Goal: Communication & Community: Answer question/provide support

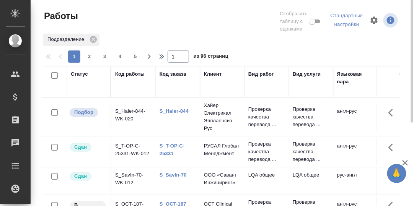
click at [173, 111] on link "S_Haier-844" at bounding box center [173, 111] width 29 height 6
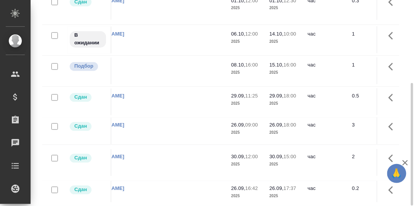
scroll to position [297, 0]
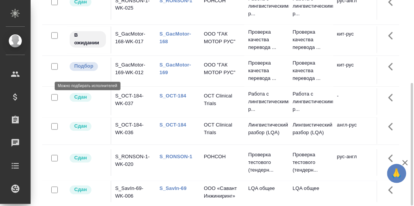
click at [84, 70] on p "Подбор" at bounding box center [83, 67] width 19 height 8
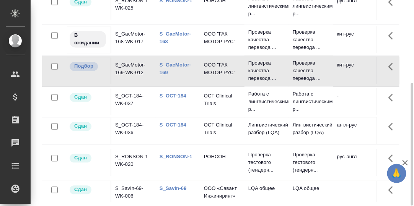
click at [170, 71] on link "S_GacMotor-169" at bounding box center [174, 68] width 31 height 13
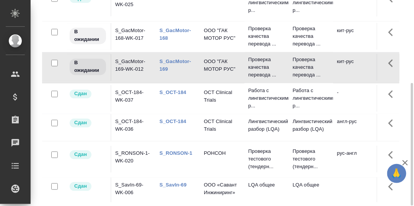
click at [176, 125] on link "S_OCT-184" at bounding box center [172, 122] width 27 height 6
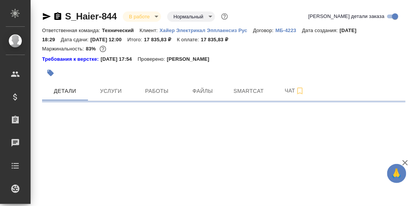
select select "RU"
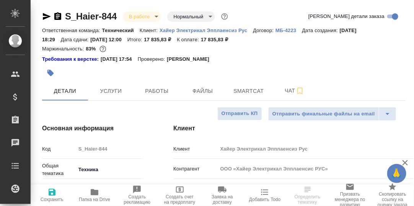
type textarea "x"
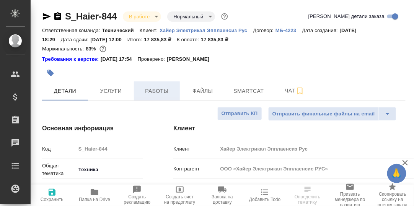
type textarea "x"
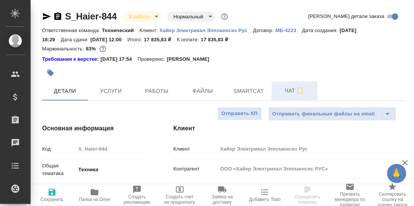
click at [285, 94] on span "Чат" at bounding box center [294, 91] width 37 height 10
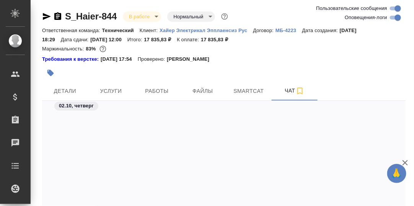
scroll to position [11074, 0]
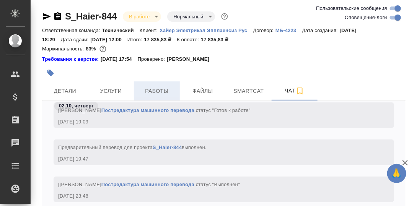
click at [158, 92] on span "Работы" at bounding box center [156, 91] width 37 height 10
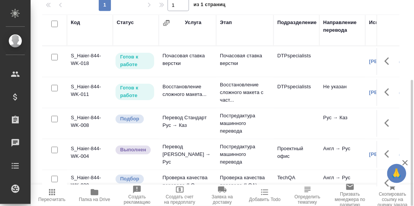
scroll to position [73, 0]
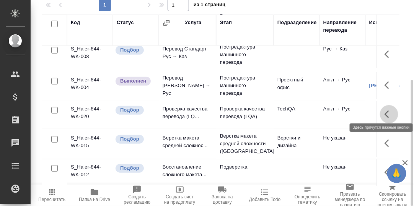
click at [379, 109] on button "button" at bounding box center [388, 114] width 18 height 18
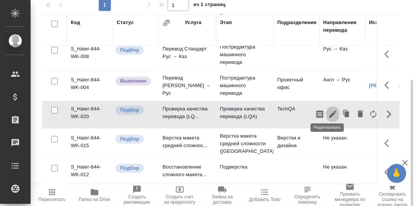
click at [328, 110] on icon "button" at bounding box center [332, 114] width 9 height 9
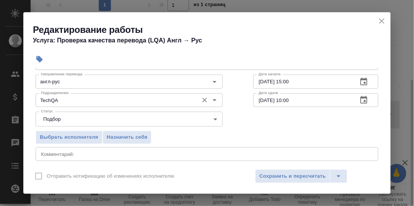
scroll to position [76, 0]
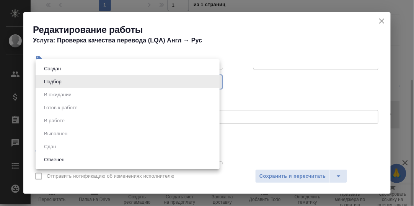
click at [212, 84] on body "🙏 .cls-1 fill:#fff; AWATERA Румянцева Дарья d.rumyantseva Клиенты Спецификации …" at bounding box center [207, 103] width 414 height 206
click at [266, 81] on div at bounding box center [207, 103] width 414 height 206
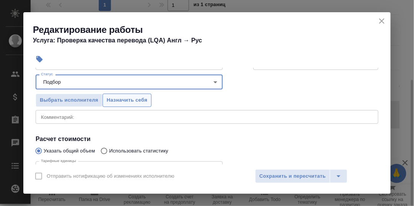
click at [131, 101] on span "Назначить себя" at bounding box center [127, 100] width 41 height 9
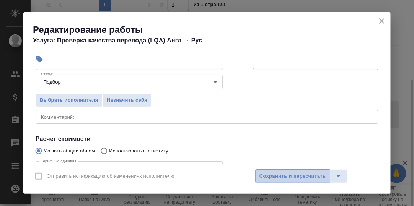
click at [274, 174] on span "Сохранить и пересчитать" at bounding box center [292, 176] width 66 height 9
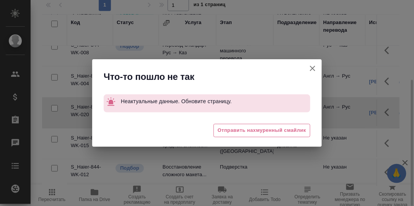
click at [311, 68] on icon "button" at bounding box center [312, 68] width 9 height 9
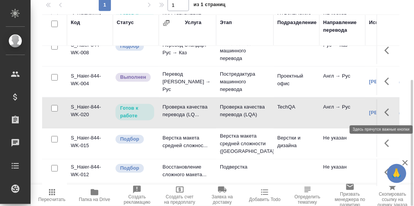
click at [384, 111] on icon "button" at bounding box center [388, 112] width 9 height 9
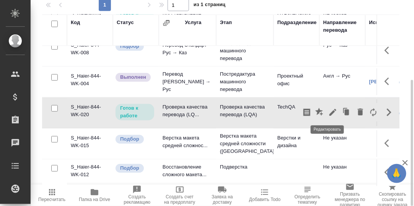
click at [328, 113] on icon "button" at bounding box center [332, 112] width 9 height 9
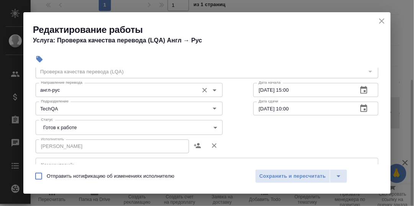
scroll to position [38, 0]
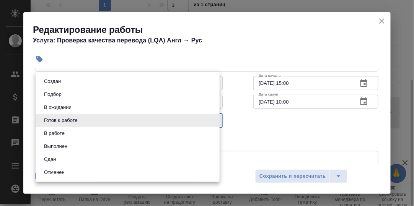
drag, startPoint x: 214, startPoint y: 120, endPoint x: 208, endPoint y: 120, distance: 5.4
click at [213, 120] on body "🙏 .cls-1 fill:#fff; AWATERA Румянцева Дарья d.rumyantseva Клиенты Спецификации …" at bounding box center [207, 103] width 414 height 206
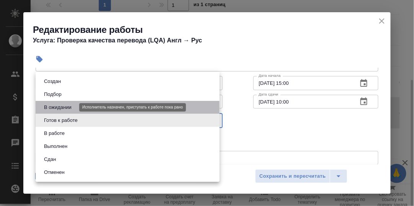
click at [66, 107] on button "В ожидании" at bounding box center [58, 107] width 32 height 8
type input "pending"
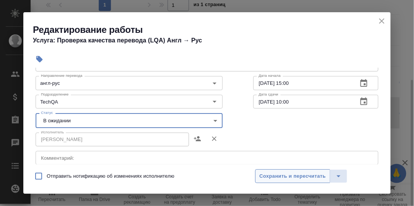
click at [274, 173] on span "Сохранить и пересчитать" at bounding box center [292, 176] width 66 height 9
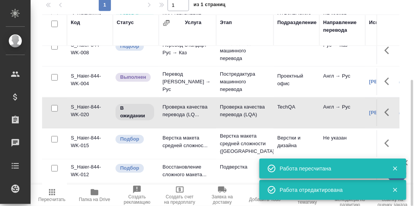
scroll to position [0, 0]
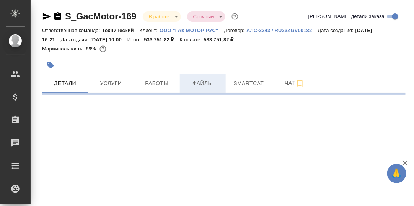
select select "RU"
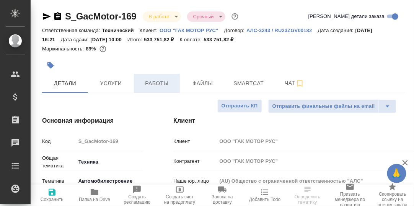
type textarea "x"
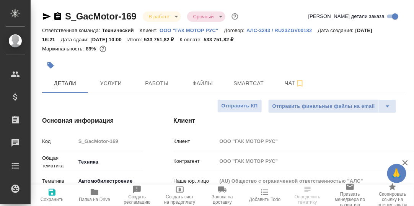
type textarea "x"
click at [162, 85] on span "Работы" at bounding box center [156, 84] width 37 height 10
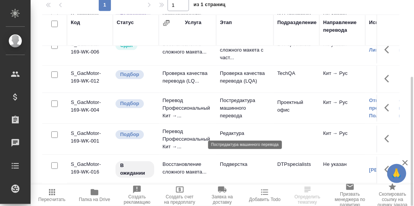
scroll to position [76, 0]
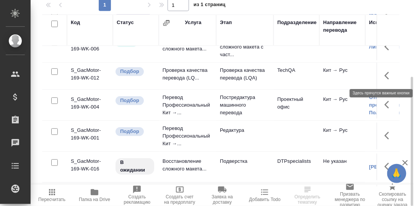
click at [384, 76] on icon "button" at bounding box center [388, 75] width 9 height 9
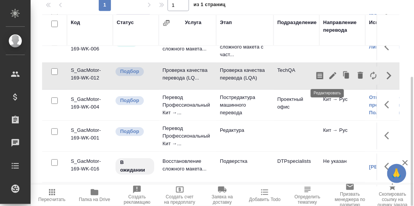
click at [329, 78] on icon "button" at bounding box center [332, 75] width 9 height 9
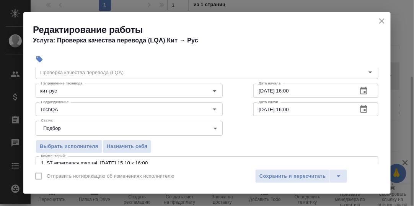
scroll to position [38, 0]
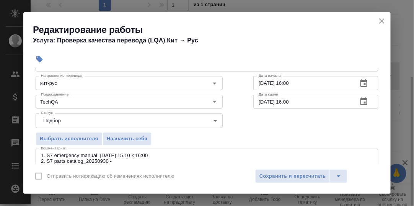
click at [211, 118] on body "🙏 .cls-1 fill:#fff; AWATERA Румянцева Дарья d.rumyantseva Клиенты Спецификации …" at bounding box center [207, 103] width 414 height 206
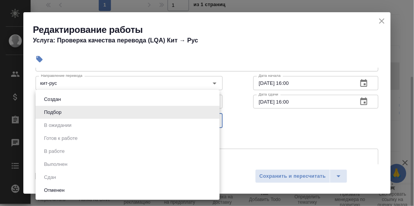
click at [236, 110] on div at bounding box center [207, 103] width 414 height 206
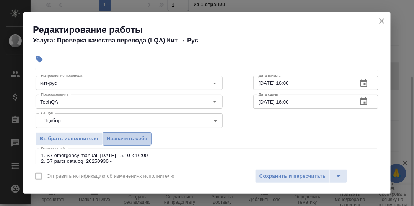
click at [141, 137] on span "Назначить себя" at bounding box center [127, 139] width 41 height 9
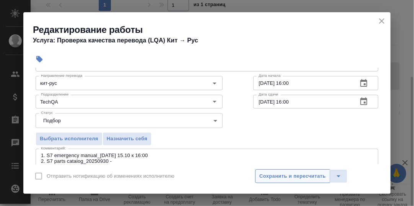
click at [295, 174] on span "Сохранить и пересчитать" at bounding box center [292, 176] width 66 height 9
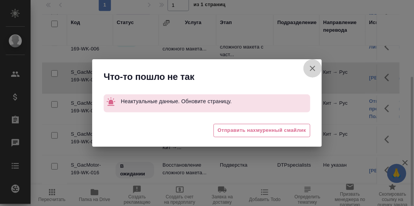
click at [313, 68] on icon "button" at bounding box center [312, 68] width 5 height 5
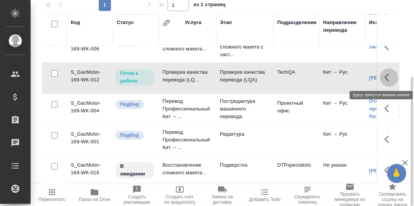
click at [384, 76] on icon "button" at bounding box center [388, 77] width 9 height 9
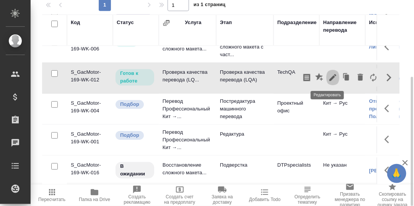
click at [328, 78] on icon "button" at bounding box center [332, 77] width 9 height 9
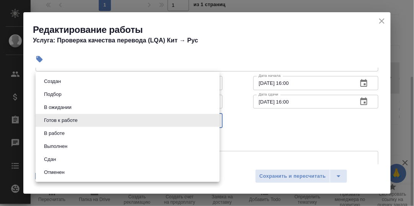
click at [212, 120] on body "🙏 .cls-1 fill:#fff; AWATERA Румянцева Дарья d.rumyantseva Клиенты Спецификации …" at bounding box center [207, 103] width 414 height 206
click at [82, 135] on li "В работе" at bounding box center [128, 133] width 184 height 13
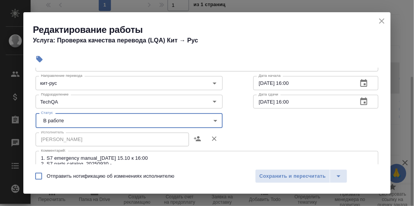
click at [213, 120] on body "🙏 .cls-1 fill:#fff; AWATERA Румянцева Дарья d.rumyantseva Клиенты Спецификации …" at bounding box center [207, 103] width 414 height 206
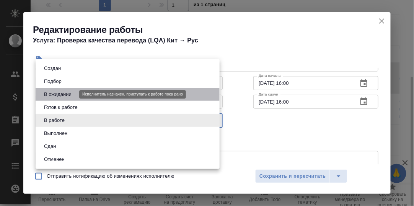
click at [65, 94] on button "В ожидании" at bounding box center [58, 94] width 32 height 8
type input "pending"
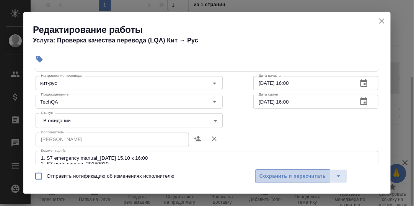
click at [289, 175] on span "Сохранить и пересчитать" at bounding box center [292, 176] width 66 height 9
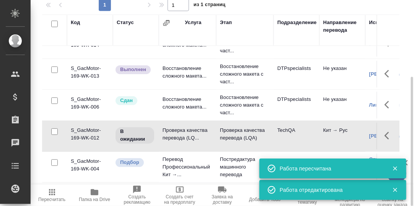
scroll to position [0, 0]
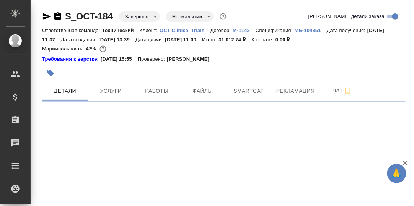
select select "RU"
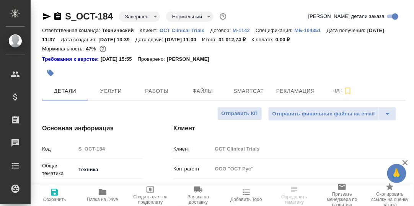
type textarea "x"
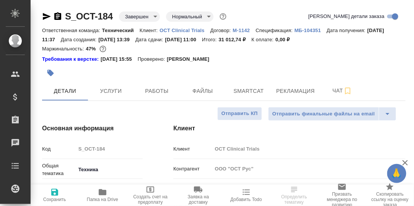
type textarea "x"
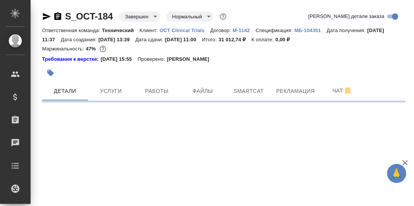
select select "RU"
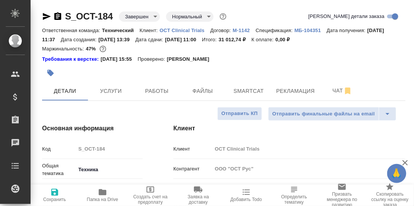
type textarea "x"
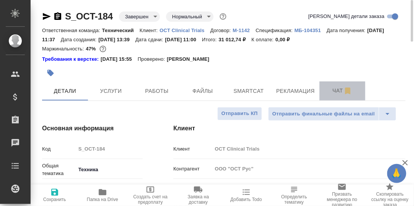
click at [336, 92] on span "Чат" at bounding box center [342, 91] width 37 height 10
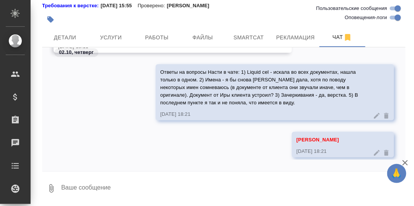
scroll to position [74647, 0]
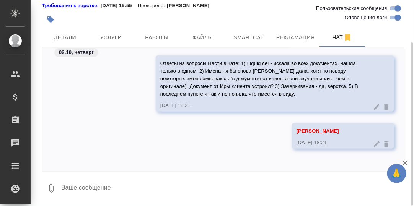
click at [125, 193] on textarea at bounding box center [232, 188] width 345 height 26
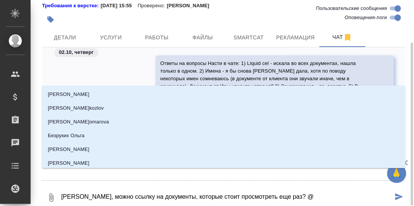
type textarea "Коллеги, можно ссылку на документы, которые стоит просмотреть еще раз? @С"
type input "С"
type textarea "Коллеги, можно ссылку на документы, которые стоит просмотреть еще раз? @Се"
type input "Се"
type textarea "Коллеги, можно ссылку на документы, которые стоит просмотреть еще раз? @Сер"
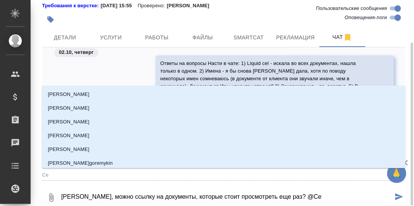
type input "Сер"
type textarea "Коллеги, можно ссылку на документы, которые стоит просмотреть еще раз? @Серг"
type input "Серг"
type textarea "Коллеги, можно ссылку на документы, которые стоит просмотреть еще раз? @Серге"
type input "Серге"
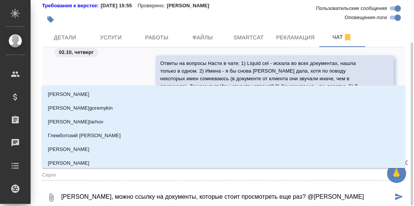
type textarea "Коллеги, можно ссылку на документы, которые стоит просмотреть еще раз? @Сергее"
type input "Сергее"
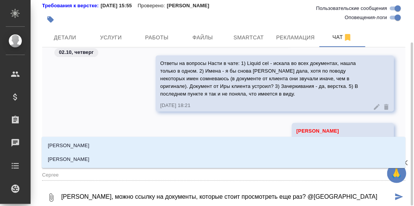
type textarea "Коллеги, можно ссылку на документы, которые стоит просмотреть еще раз? @Сергеев"
type input "Сергеев"
type textarea "Коллеги, можно ссылку на документы, которые стоит просмотреть еще раз? @Сергеева"
type input "Сергеева"
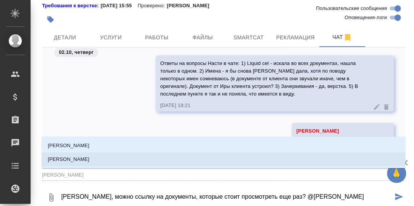
drag, startPoint x: 105, startPoint y: 159, endPoint x: 116, endPoint y: 159, distance: 11.5
click at [105, 159] on li "[PERSON_NAME]" at bounding box center [223, 159] width 363 height 14
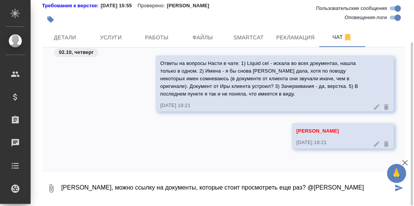
type textarea "Коллеги, можно ссылку на документы, которые стоит просмотреть еще раз? @Сергеев…"
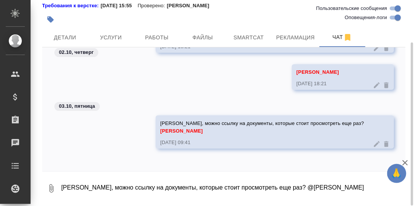
click at [206, 185] on textarea "Коллеги, можно ссылку на документы, которые стоит просмотреть еще раз? @Сергеев…" at bounding box center [232, 188] width 345 height 26
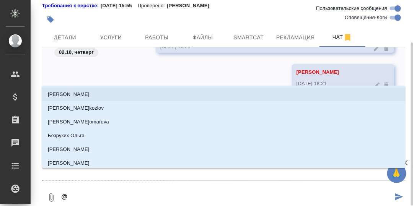
type textarea "@V"
type input "V"
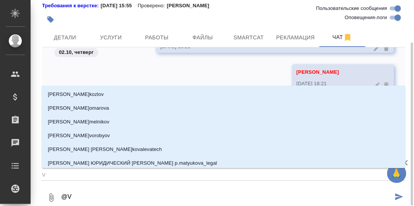
type textarea "@Vf"
type input "Vf"
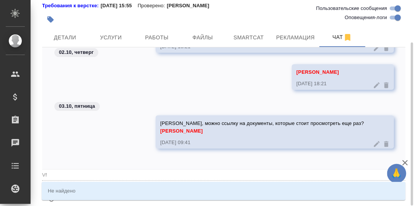
type textarea "@Vfk"
type input "Vfk"
type textarea "@Vf"
type input "Vf"
type textarea "@V"
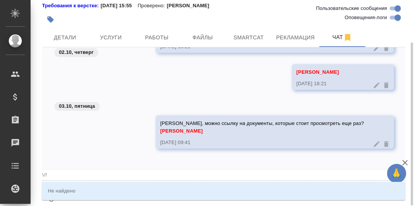
type input "V"
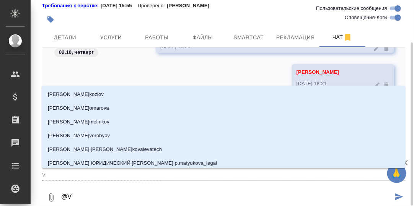
type textarea "@"
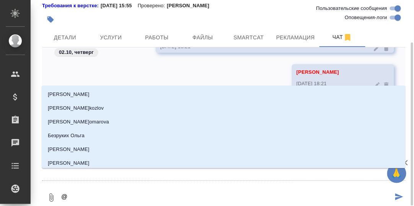
type textarea "@М"
type input "М"
type textarea "@Ма"
type input "Ма"
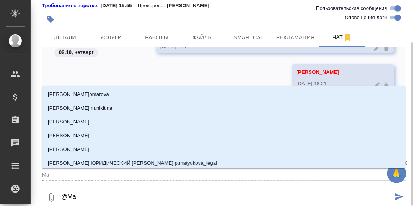
type textarea "@Мал"
type input "Мал"
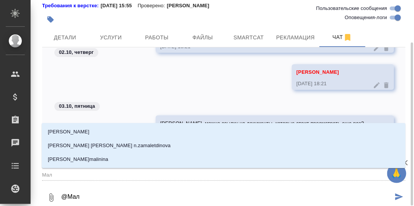
type textarea "@Мало"
type input "Мало"
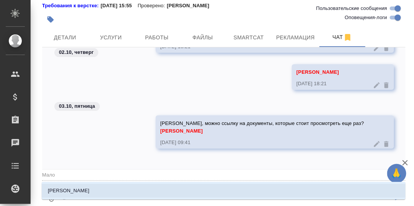
drag, startPoint x: 91, startPoint y: 189, endPoint x: 97, endPoint y: 185, distance: 7.7
click at [89, 189] on p "[PERSON_NAME]" at bounding box center [69, 191] width 42 height 8
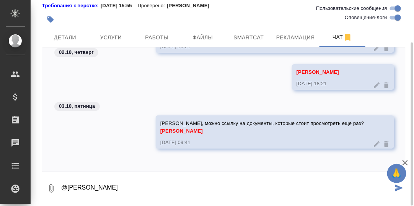
type textarea "@Малофеева Екатерина"
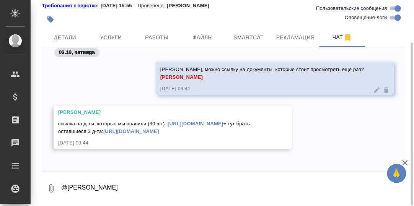
scroll to position [74768, 0]
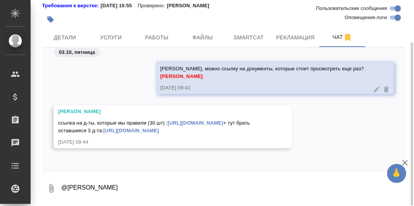
click at [167, 122] on link "https://drive.awatera.com/s/5XNL8TgC8RMjaoK" at bounding box center [194, 123] width 55 height 6
click at [159, 130] on link "https://drive.awatera.com/s/TnzsopDczA5tdSW" at bounding box center [130, 131] width 55 height 6
drag, startPoint x: 107, startPoint y: 181, endPoint x: 114, endPoint y: 173, distance: 11.1
click at [107, 181] on textarea "@Малофеева Екатерина" at bounding box center [232, 188] width 345 height 26
type textarea "Y"
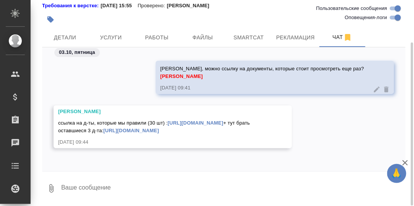
click at [324, 133] on div "Сергеева Анастасия ссылка на д-ты, которые мы правили (30 шт) : https://drive.a…" at bounding box center [223, 132] width 363 height 54
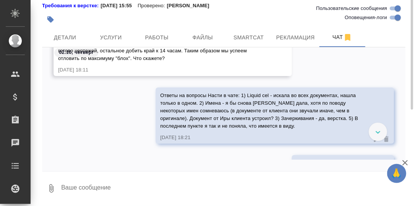
scroll to position [0, 0]
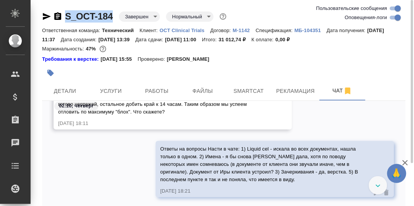
drag, startPoint x: 115, startPoint y: 16, endPoint x: 66, endPoint y: 16, distance: 49.3
click at [66, 16] on div "S_OCT-184 Завершен closed Нормальный normal" at bounding box center [135, 16] width 186 height 12
copy link "S_OCT-184"
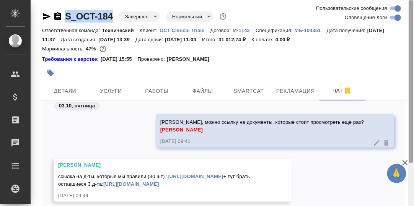
scroll to position [54, 0]
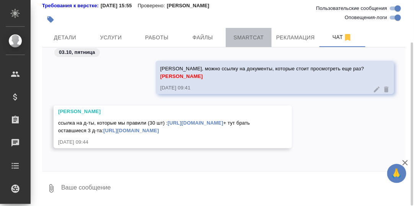
click at [253, 37] on span "Smartcat" at bounding box center [248, 38] width 37 height 10
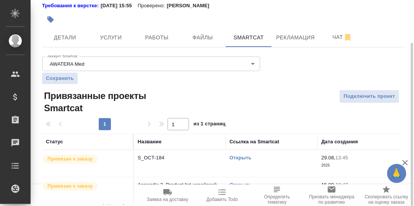
scroll to position [76, 0]
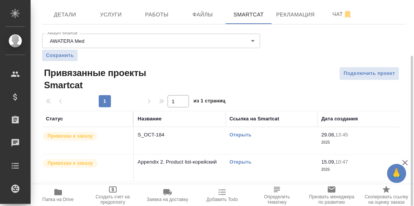
click at [58, 193] on icon "button" at bounding box center [58, 192] width 8 height 6
drag, startPoint x: 337, startPoint y: 15, endPoint x: 332, endPoint y: 21, distance: 7.8
click at [337, 15] on span "Чат" at bounding box center [342, 15] width 37 height 10
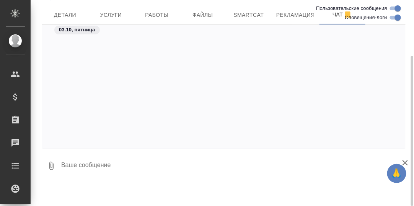
scroll to position [77595, 0]
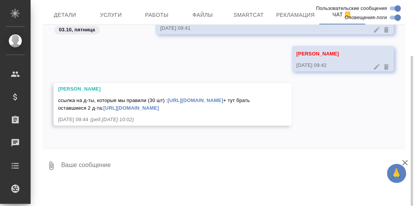
click at [121, 166] on textarea at bounding box center [232, 166] width 345 height 26
paste textarea "https://drive.awatera.com/apps/files/files?dir=/Shares/OCT%20%20Clinical%20Tria…"
click at [295, 174] on textarea "Вот сюда выкладываю: https://drive.awatera.com/apps/files/files?dir=/Shares/OCT…" at bounding box center [226, 166] width 332 height 26
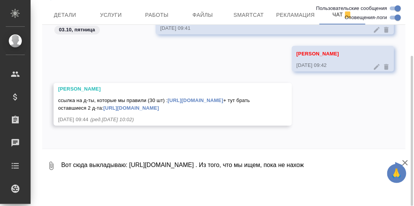
scroll to position [5, 0]
type textarea "Вот сюда выкладываю: https://drive.awatera.com/apps/files/files?dir=/Shares/OCT…"
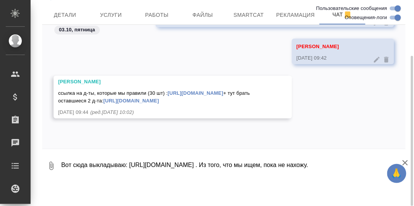
scroll to position [77647, 0]
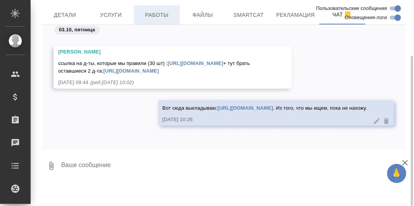
click at [158, 15] on span "Работы" at bounding box center [156, 15] width 37 height 10
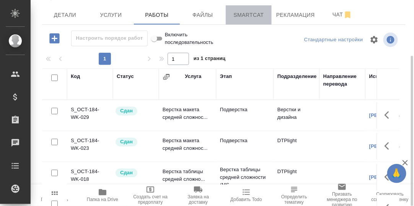
click at [245, 13] on span "Smartcat" at bounding box center [248, 15] width 37 height 10
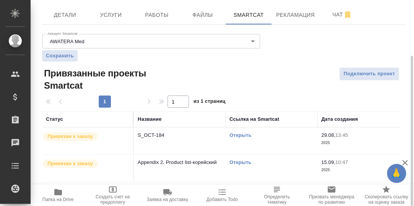
click at [243, 135] on link "Открыть" at bounding box center [240, 135] width 22 height 6
click at [56, 195] on icon "button" at bounding box center [58, 192] width 8 height 6
click at [245, 162] on link "Открыть" at bounding box center [240, 162] width 22 height 6
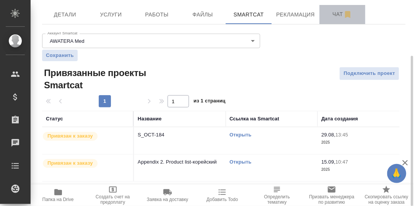
click at [334, 14] on span "Чат" at bounding box center [342, 15] width 37 height 10
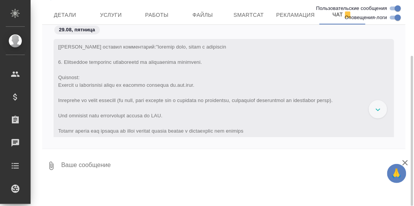
scroll to position [78175, 0]
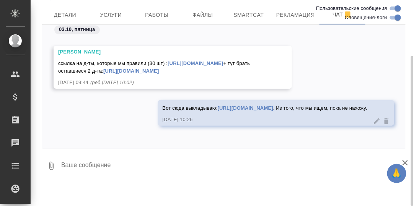
click at [114, 163] on textarea at bounding box center [232, 166] width 345 height 26
paste textarea "https://drive.awatera.com/apps/files/files/10586508?dir=/Shares/OCT%20%20Clinic…"
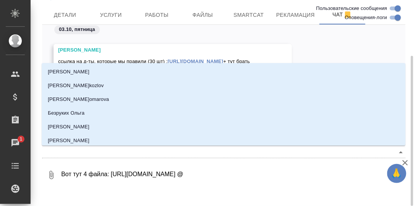
type textarea "Вот тут 4 файла: https://drive.awatera.com/apps/files/files/10586508?dir=/Share…"
type input "М"
type textarea "Вот тут 4 файла: https://drive.awatera.com/apps/files/files/10586508?dir=/Share…"
type input "Ма"
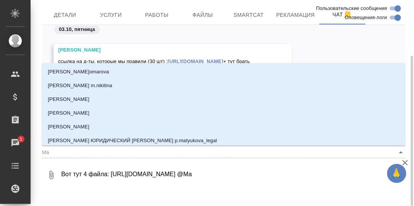
type textarea "Вот тут 4 файла: https://drive.awatera.com/apps/files/files/10586508?dir=/Share…"
type input "Мал"
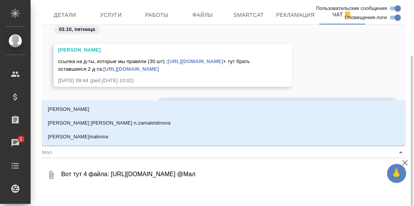
type textarea "Вот тут 4 файла: https://drive.awatera.com/apps/files/files/10586508?dir=/Share…"
type input "Мало"
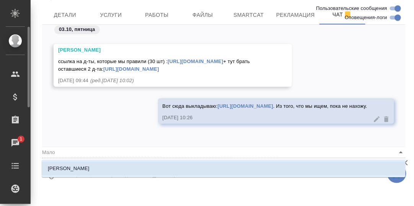
scroll to position [58, 0]
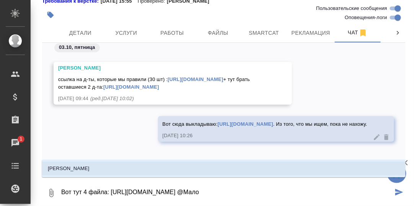
click at [89, 166] on p "[PERSON_NAME]" at bounding box center [69, 169] width 42 height 8
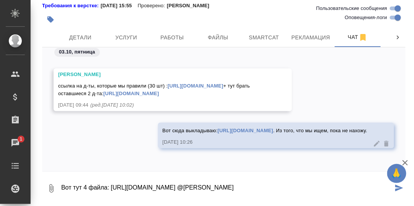
scroll to position [54, 0]
type textarea "Вот тут 4 файла: https://drive.awatera.com/apps/files/files/10586508?dir=/Share…"
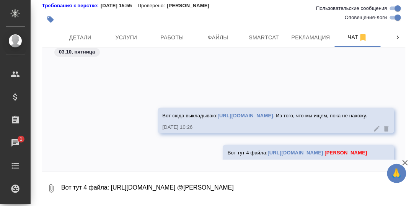
scroll to position [78227, 0]
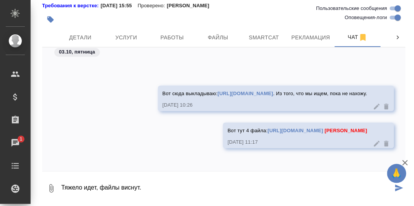
type textarea "Тяжело идет, файлы виснут."
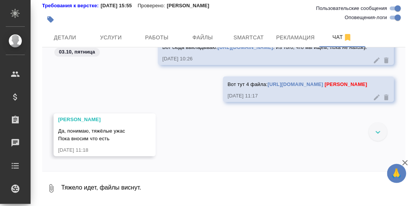
scroll to position [78281, 0]
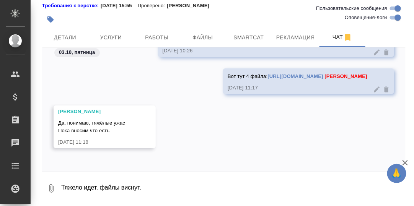
click at [99, 185] on textarea "Тяжело идет, файлы виснут." at bounding box center [232, 188] width 345 height 26
type textarea "Н"
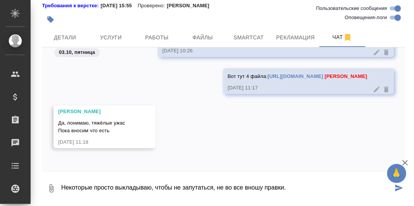
type textarea "Некоторые просто выкладываю, чтобы не запутаться, не во все вношу правки."
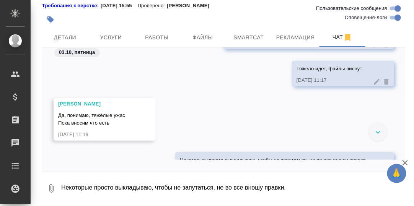
scroll to position [78241, 0]
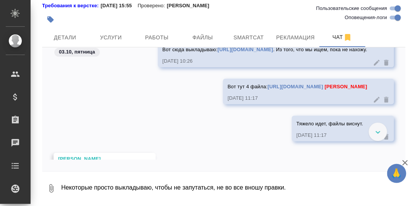
click at [111, 116] on div "Вот тут 4 файла: https://drive.awatera.com/apps/files/files/10586508?dir=/Share…" at bounding box center [223, 97] width 363 height 37
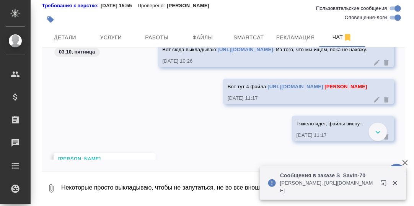
scroll to position [78355, 0]
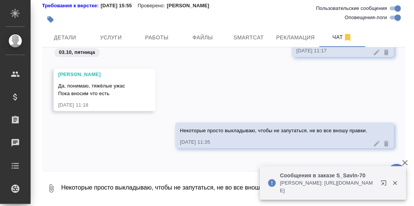
click at [143, 182] on textarea "Некоторые просто выкладываю, чтобы не запутаться, не во все вношу правки." at bounding box center [232, 188] width 345 height 26
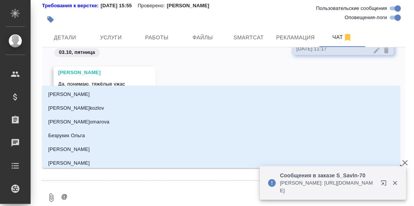
type textarea "@С"
type input "С"
type textarea "@Се"
type input "Се"
type textarea "@Сер"
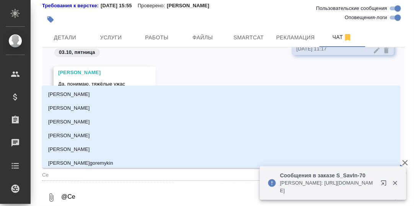
type input "Сер"
type textarea "@Серг"
type input "Серг"
type textarea "@Серге"
type input "Серге"
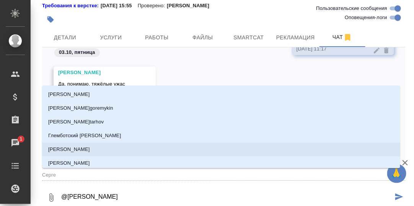
type textarea "@Сергее"
type input "Сергее"
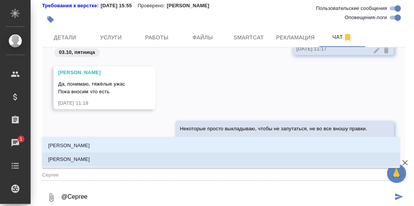
type textarea "@Сергеев"
type input "Сергеев"
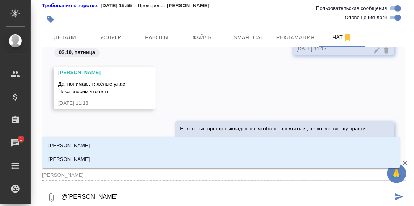
type textarea "@Сергеева"
type input "Сергеева"
type textarea "@Сергеева"
type input "Сергеева"
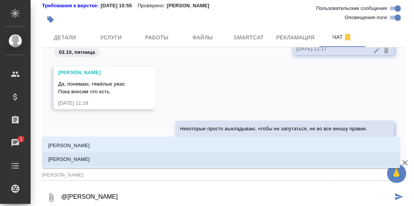
click at [88, 162] on p "[PERSON_NAME]" at bounding box center [69, 160] width 42 height 8
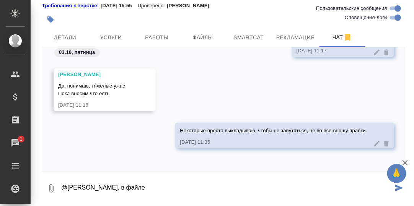
paste textarea "ET-U-0098-FLOW OF MATERIAL PLASTER 4TH FL_3(ru)"
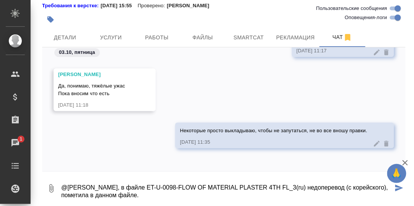
type textarea "@Сергеева Анастасия, в файле ET-U-0098-FLOW OF MATERIAL PLASTER 4TH FL_3(ru) не…"
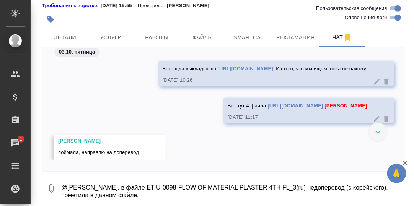
scroll to position [78375, 0]
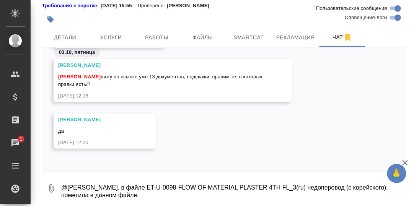
click at [92, 183] on textarea "@Сергеева Анастасия, в файле ET-U-0098-FLOW OF MATERIAL PLASTER 4TH FL_3(ru) не…" at bounding box center [232, 188] width 345 height 26
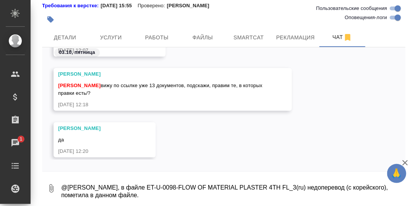
scroll to position [78336, 0]
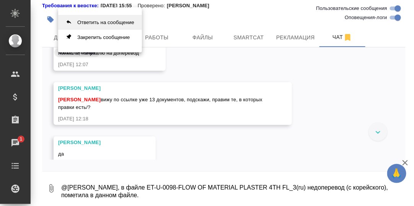
click at [96, 21] on button "Ответить на сообщение" at bounding box center [100, 22] width 84 height 15
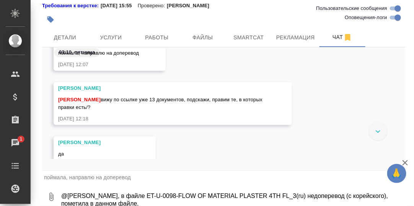
click at [63, 195] on textarea "@Сергеева Анастасия, в файле ET-U-0098-FLOW OF MATERIAL PLASTER 4TH FL_3(ru) не…" at bounding box center [232, 197] width 345 height 26
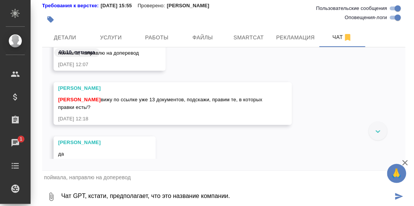
type textarea "Чат GPT, кстати, предполагает, что это название компании."
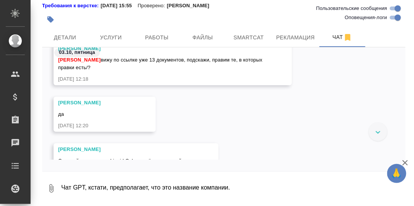
scroll to position [78468, 0]
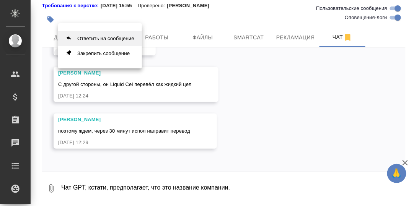
click at [107, 38] on button "Ответить на сообщение" at bounding box center [100, 38] width 84 height 15
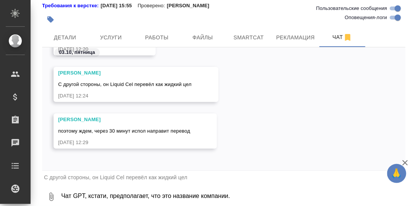
click at [94, 195] on textarea "Чат GPT, кстати, предполагает, что это название компании." at bounding box center [232, 197] width 345 height 26
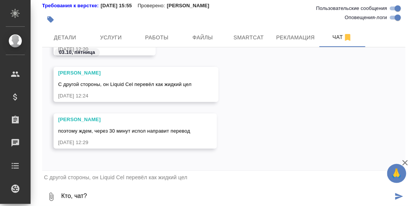
type textarea "Кто, чат?"
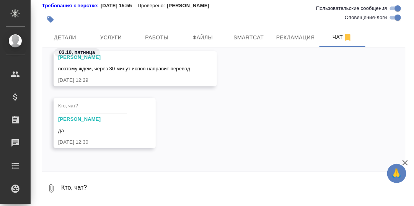
scroll to position [78518, 0]
click at [94, 188] on textarea "Кто, чат?" at bounding box center [232, 188] width 345 height 26
paste textarea "ET-U-0099-FLOW OF PERSONNEL PLASTER 4TH FL(ru)"
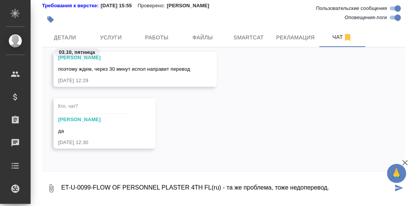
type textarea "ET-U-0099-FLOW OF PERSONNEL PLASTER 4TH FL(ru) - та же проблема, тоже недоперев…"
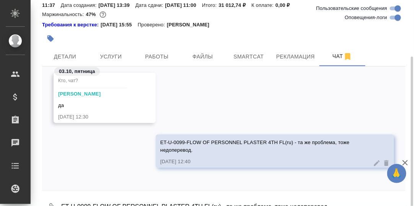
scroll to position [54, 0]
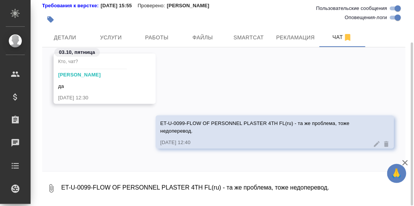
click at [109, 186] on textarea "ET-U-0099-FLOW OF PERSONNEL PLASTER 4TH FL(ru) - та же проблема, тоже недоперев…" at bounding box center [232, 188] width 345 height 26
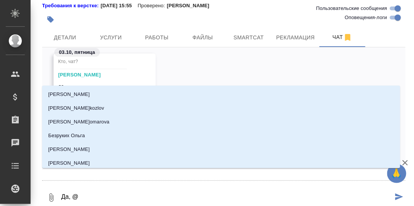
type textarea "Да, @М"
type input "М"
type textarea "Да, @Ма"
type input "Ма"
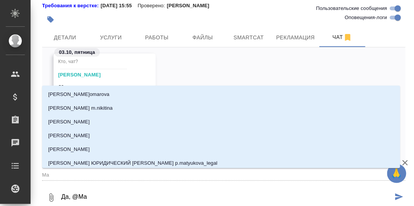
type textarea "Да, @Мал"
type input "Мал"
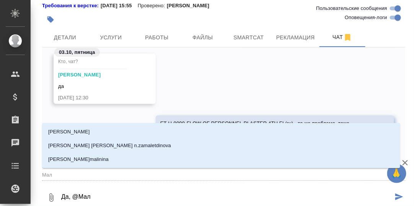
type textarea "Да, @Мало"
type input "Мало"
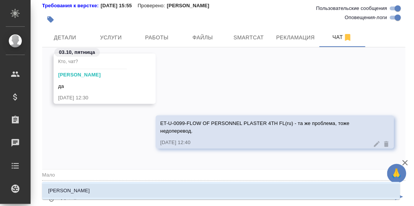
click at [90, 190] on p "[PERSON_NAME]" at bounding box center [69, 191] width 42 height 8
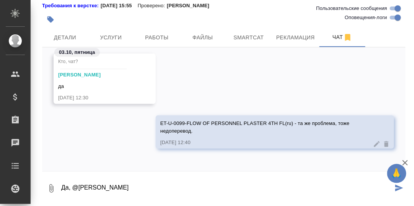
click at [143, 188] on textarea "Да, @Малофеева Екатерина" at bounding box center [226, 188] width 332 height 26
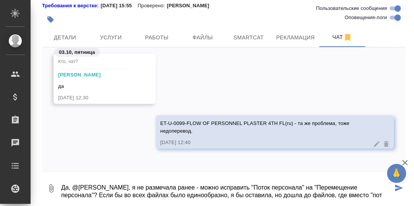
scroll to position [5, 0]
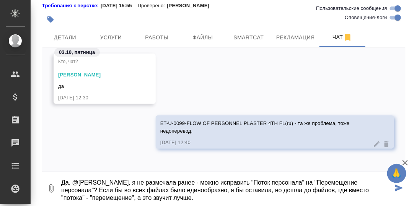
type textarea "Да, @Малофеева Екатерина, я не размечала ранее - можно исправить "Поток персона…"
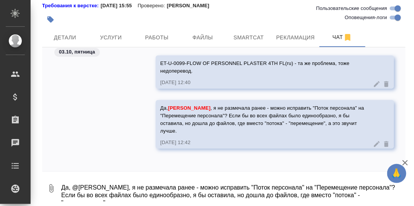
scroll to position [79676, 0]
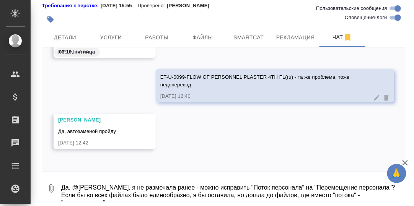
click at [115, 86] on div "ET-U-0099-FLOW OF PERSONNEL PLASTER 4TH FL(ru) - та же проблема, тоже недоперев…" at bounding box center [223, 91] width 363 height 45
drag, startPoint x: 103, startPoint y: 190, endPoint x: 107, endPoint y: 187, distance: 4.8
click at [104, 190] on textarea "Да, @Малофеева Екатерина, я не размечала ранее - можно исправить "Поток персона…" at bounding box center [232, 188] width 345 height 26
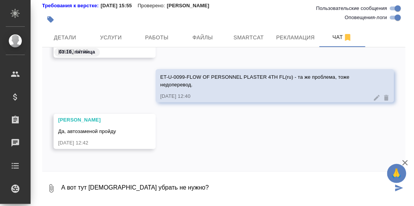
paste textarea
type textarea "А вот тут корейский убрать не нужно?"
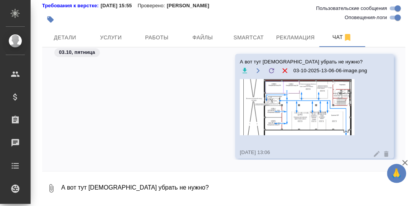
scroll to position [79853, 0]
